Goal: Information Seeking & Learning: Find specific fact

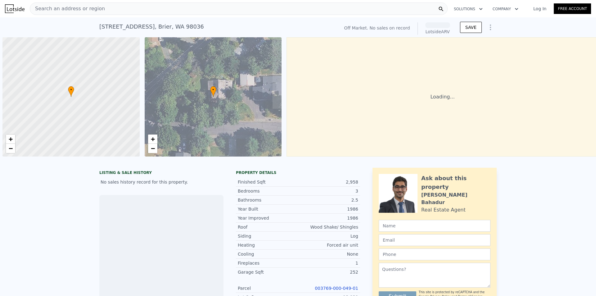
scroll to position [0, 2]
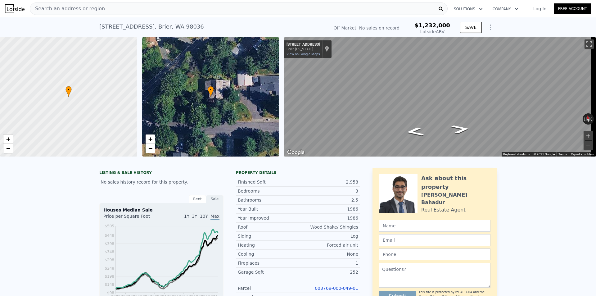
click at [223, 106] on div "• + −" at bounding box center [210, 96] width 137 height 119
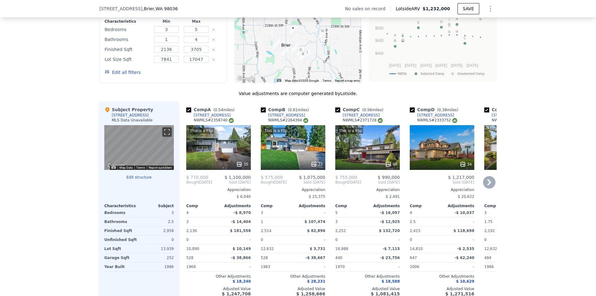
scroll to position [526, 0]
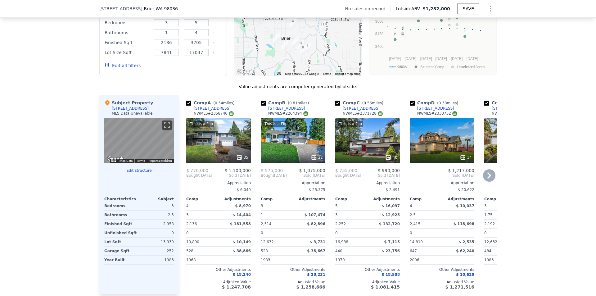
click at [489, 178] on icon at bounding box center [489, 175] width 12 height 12
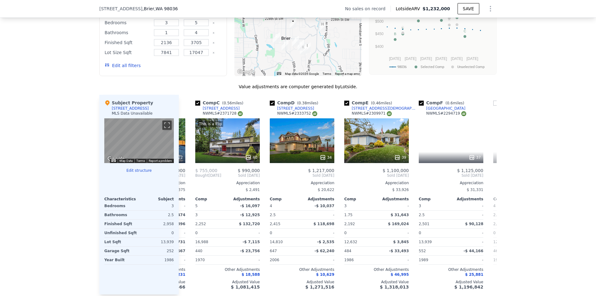
scroll to position [0, 149]
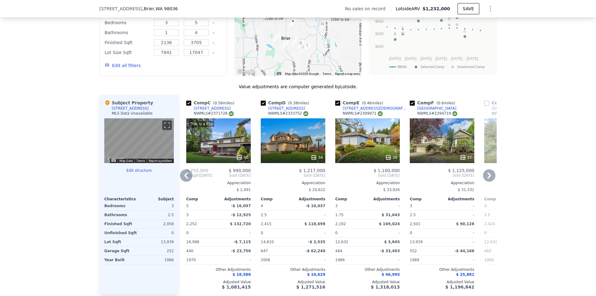
click at [489, 179] on icon at bounding box center [489, 175] width 12 height 12
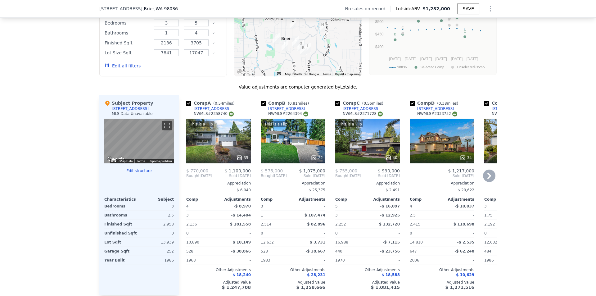
scroll to position [526, 0]
drag, startPoint x: 162, startPoint y: 246, endPoint x: 174, endPoint y: 247, distance: 12.4
click at [174, 246] on div "Subject Property [STREET_ADDRESS] MLS Data Unavailable ← Move left → Move right…" at bounding box center [138, 195] width 79 height 200
drag, startPoint x: 110, startPoint y: 114, endPoint x: 140, endPoint y: 114, distance: 30.4
click at [139, 114] on div "Subject Property [STREET_ADDRESS] MLS Data Unavailable" at bounding box center [139, 109] width 70 height 19
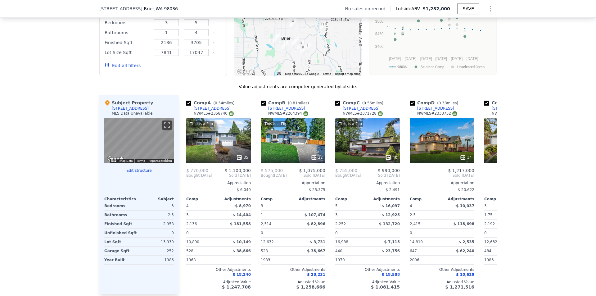
drag, startPoint x: 47, startPoint y: 128, endPoint x: 99, endPoint y: 128, distance: 52.2
click at [47, 128] on div "We found 12 sales that match your search Filters Map Prices Modify Comp Filters…" at bounding box center [298, 131] width 596 height 350
drag, startPoint x: 139, startPoint y: 113, endPoint x: 109, endPoint y: 112, distance: 30.4
click at [115, 112] on div "Subject Property [STREET_ADDRESS] MLS Data Unavailable" at bounding box center [139, 109] width 70 height 19
click at [104, 112] on div "Subject Property [STREET_ADDRESS] MLS Data Unavailable" at bounding box center [139, 109] width 70 height 19
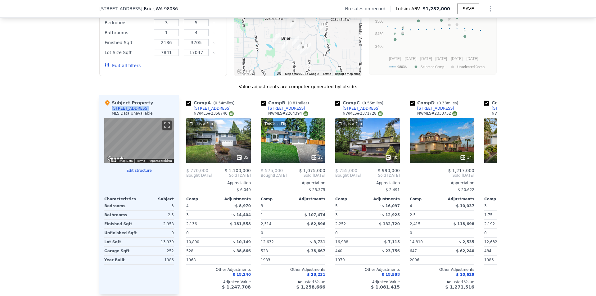
drag, startPoint x: 110, startPoint y: 112, endPoint x: 139, endPoint y: 114, distance: 29.6
click at [139, 114] on div "Subject Property [STREET_ADDRESS] MLS Data Unavailable" at bounding box center [139, 109] width 70 height 19
copy div "[STREET_ADDRESS]"
click at [490, 179] on icon at bounding box center [489, 175] width 12 height 12
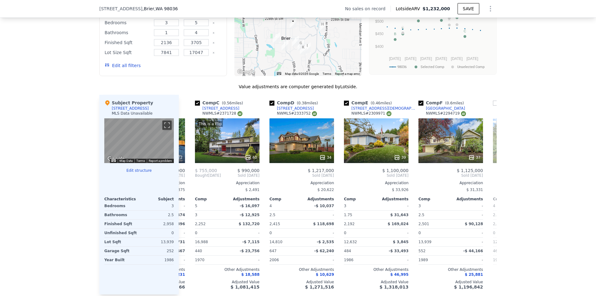
scroll to position [0, 149]
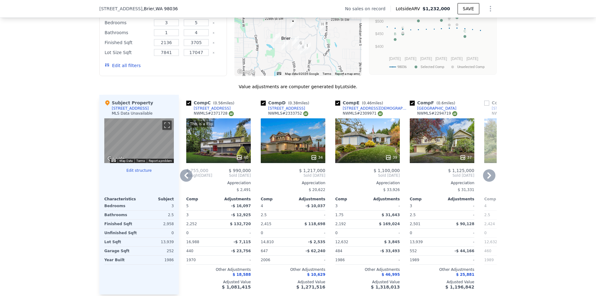
click at [488, 179] on icon at bounding box center [489, 175] width 4 height 6
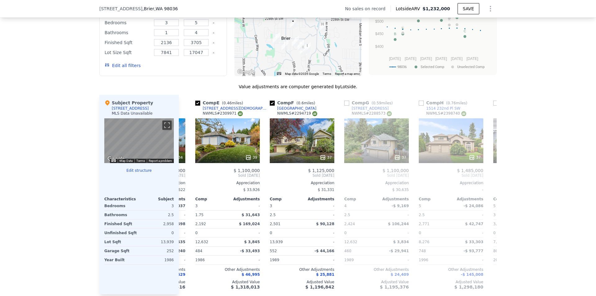
scroll to position [0, 298]
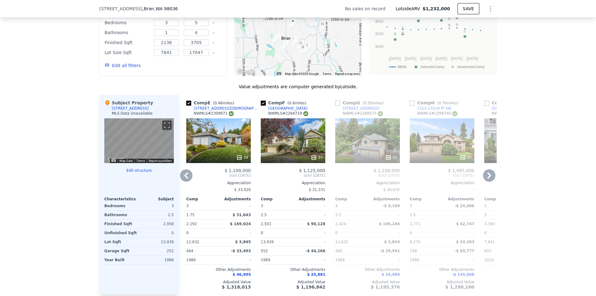
click at [489, 180] on icon at bounding box center [489, 175] width 12 height 12
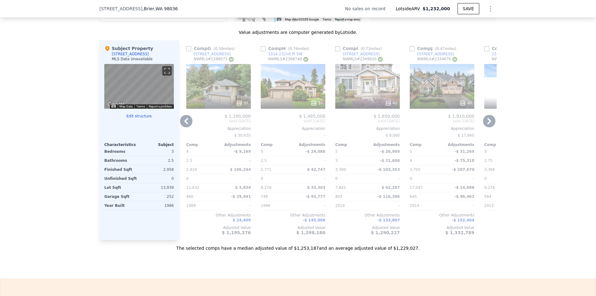
scroll to position [526, 0]
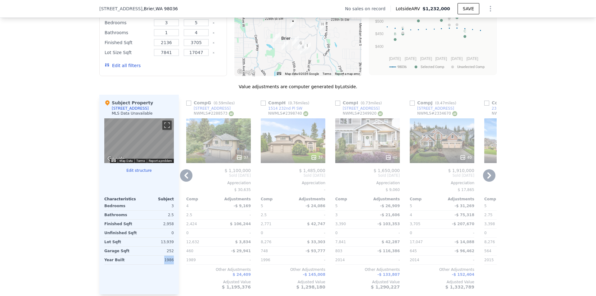
drag, startPoint x: 164, startPoint y: 264, endPoint x: 172, endPoint y: 267, distance: 8.9
click at [173, 264] on div "Subject Property [STREET_ADDRESS] MLS Data Unavailable ← Move left → Move right…" at bounding box center [138, 195] width 79 height 200
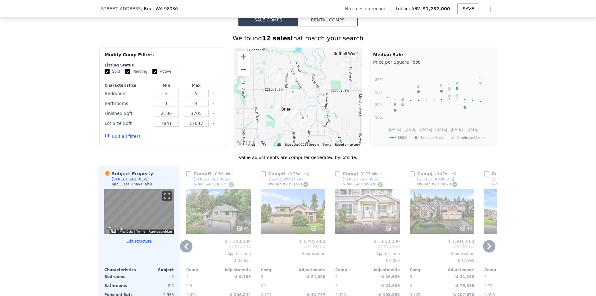
scroll to position [401, 0]
